Goal: Information Seeking & Learning: Learn about a topic

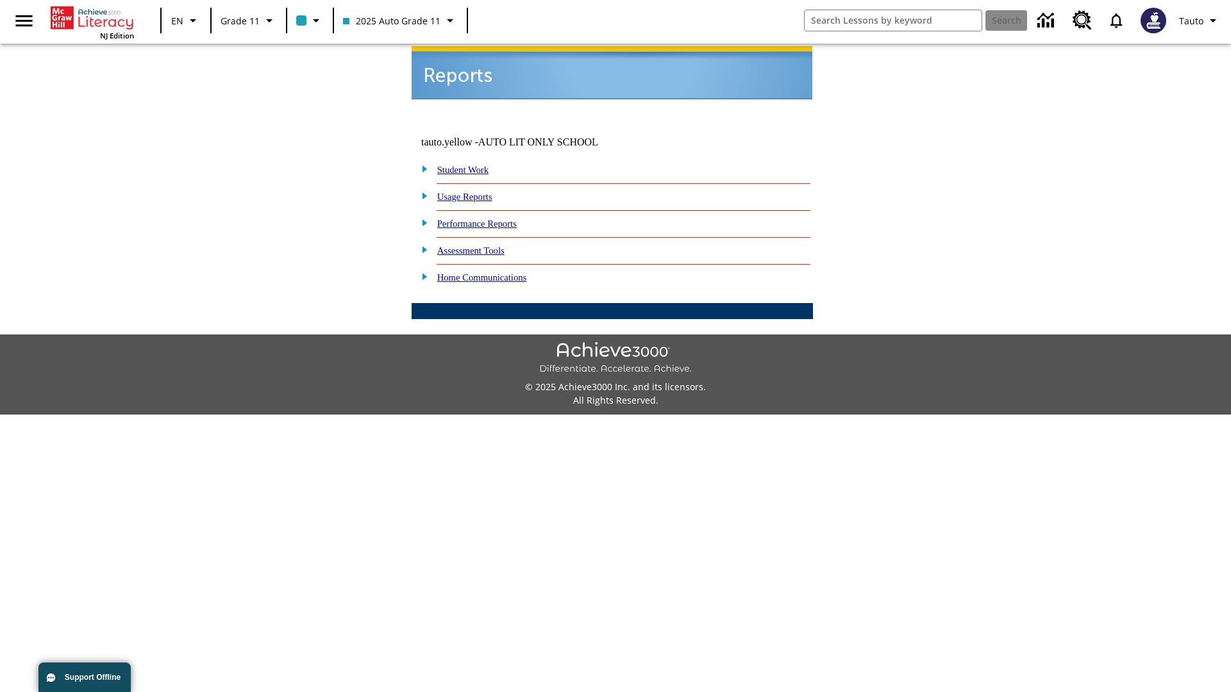
click at [474, 192] on link "Usage Reports" at bounding box center [464, 197] width 55 height 10
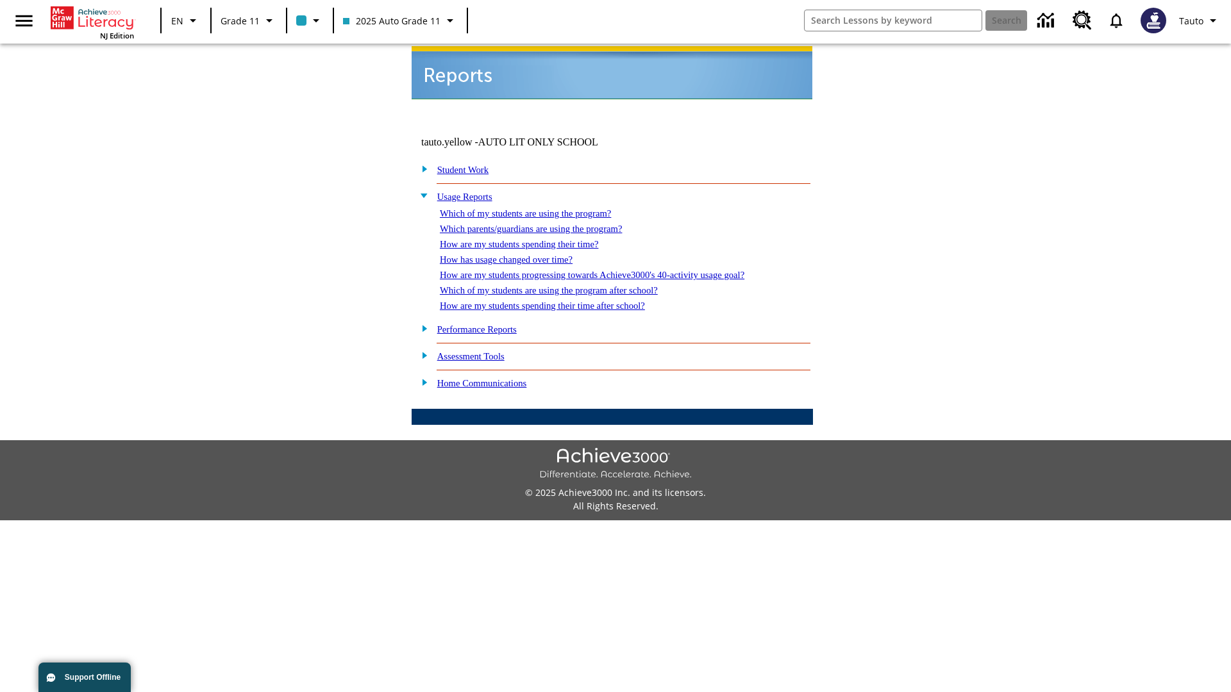
click at [538, 208] on link "Which of my students are using the program?" at bounding box center [525, 213] width 171 height 10
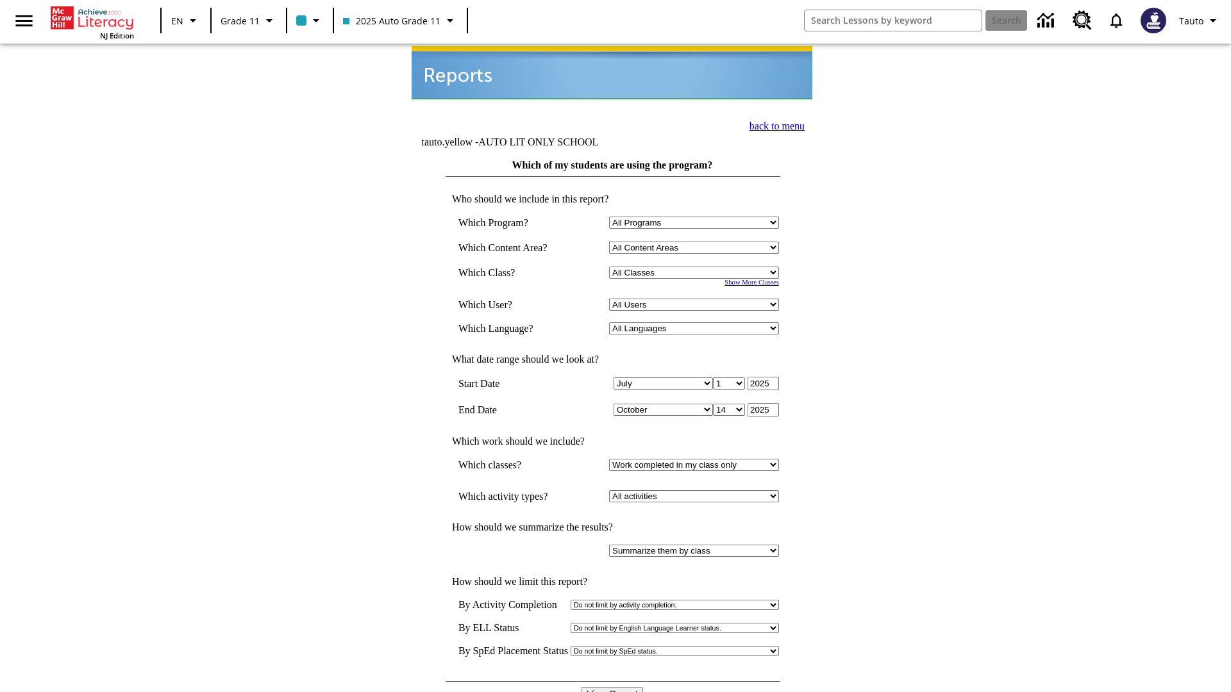
click at [613, 687] on input "View Report" at bounding box center [612, 694] width 62 height 14
click at [773, 124] on link "back to menu" at bounding box center [776, 126] width 55 height 11
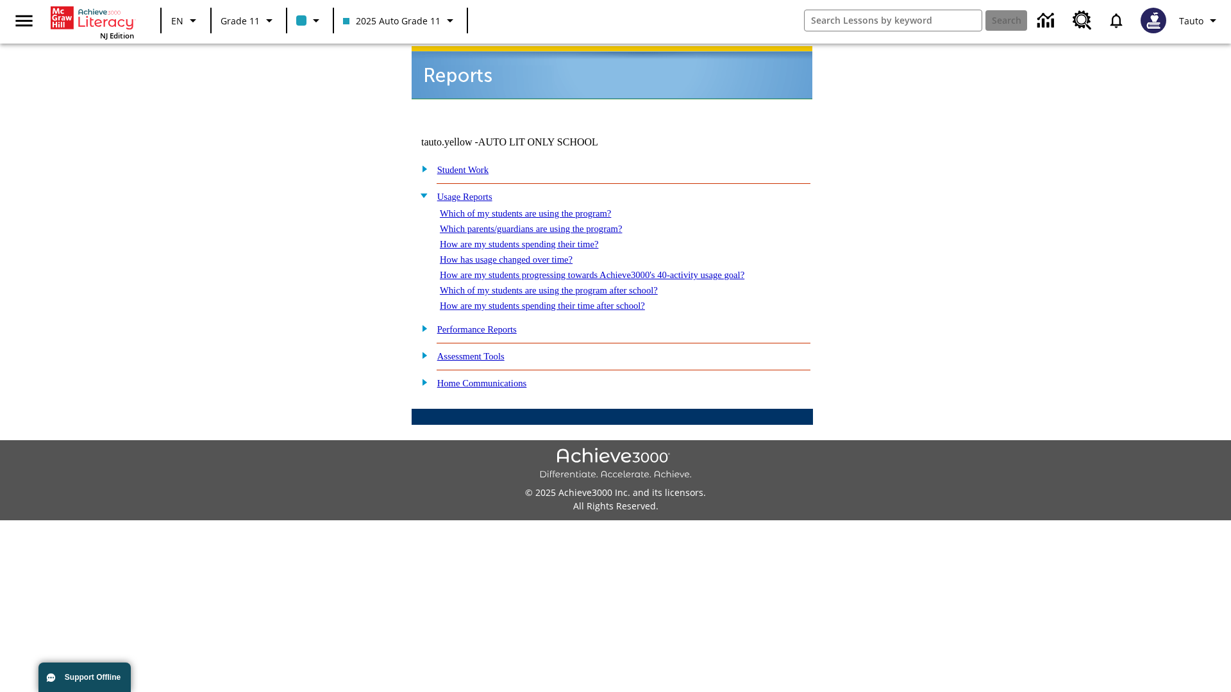
click at [531, 239] on link "How are my students spending their time?" at bounding box center [519, 244] width 158 height 10
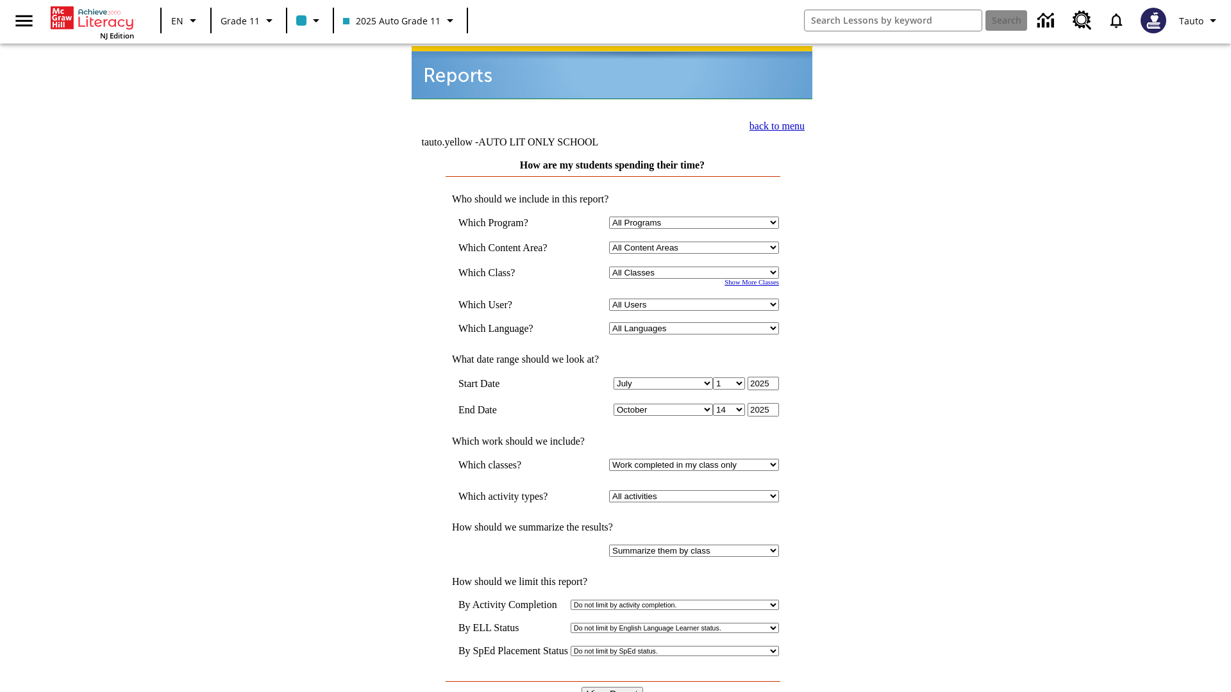
click at [613, 687] on input "View Report" at bounding box center [612, 694] width 62 height 14
click at [773, 124] on link "back to menu" at bounding box center [776, 126] width 55 height 11
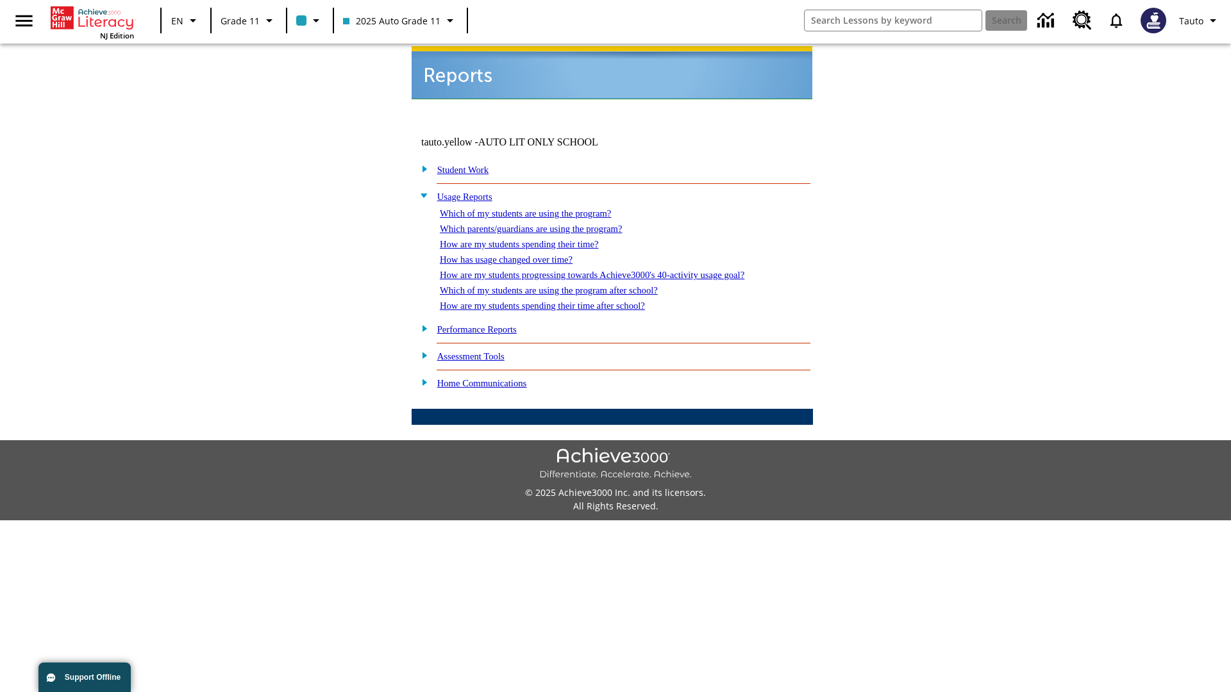
click at [558, 301] on link "How are my students spending their time after school?" at bounding box center [542, 306] width 205 height 10
